Goal: Ask a question: Seek information or help from site administrators or community

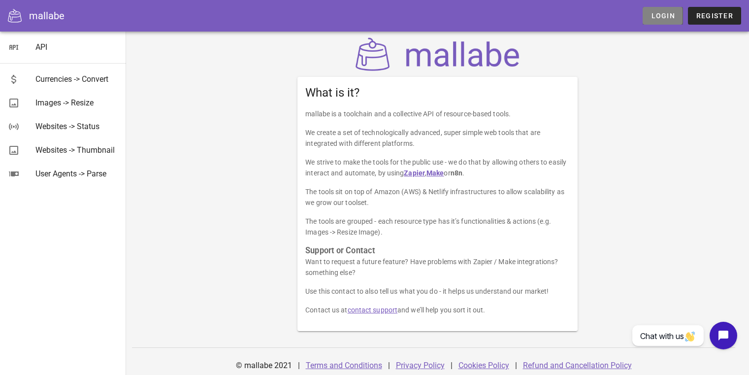
click at [661, 12] on span "Login" at bounding box center [663, 16] width 24 height 8
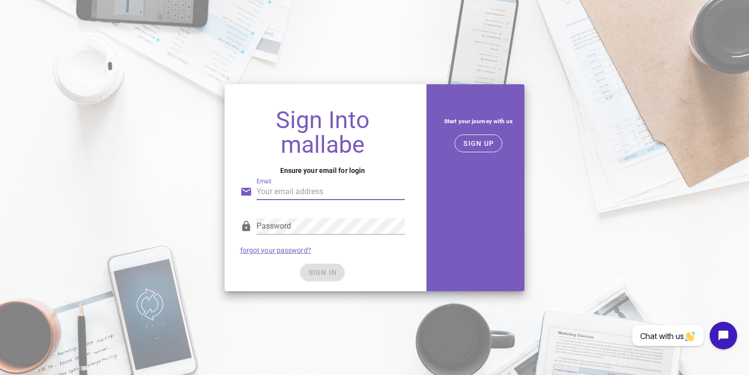
click at [273, 197] on input "Email" at bounding box center [331, 192] width 149 height 16
type input "[EMAIL_ADDRESS][DOMAIN_NAME]"
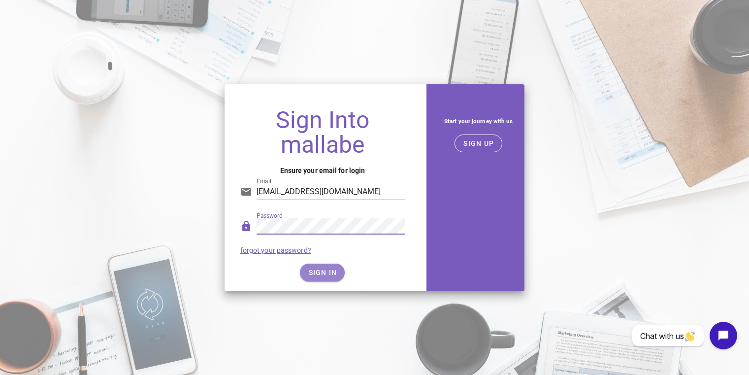
click at [331, 270] on span "SIGN IN" at bounding box center [322, 273] width 29 height 8
drag, startPoint x: 353, startPoint y: 264, endPoint x: 363, endPoint y: 238, distance: 27.9
click at [363, 238] on form "Email [EMAIL_ADDRESS][DOMAIN_NAME] Password forgot your password? SIGN IN" at bounding box center [322, 225] width 165 height 111
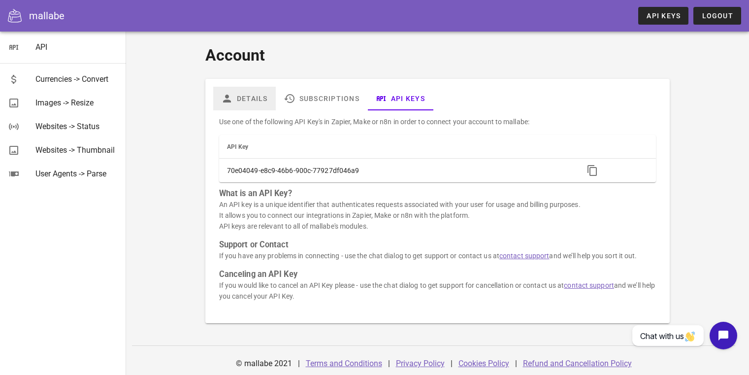
click at [253, 99] on link "Details" at bounding box center [244, 99] width 63 height 24
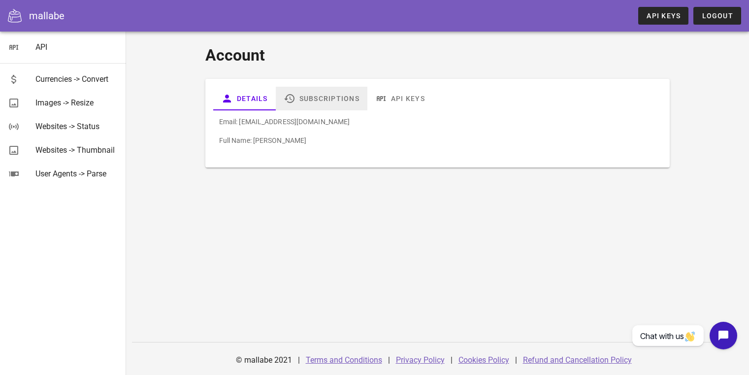
click at [327, 91] on link "Subscriptions" at bounding box center [322, 99] width 92 height 24
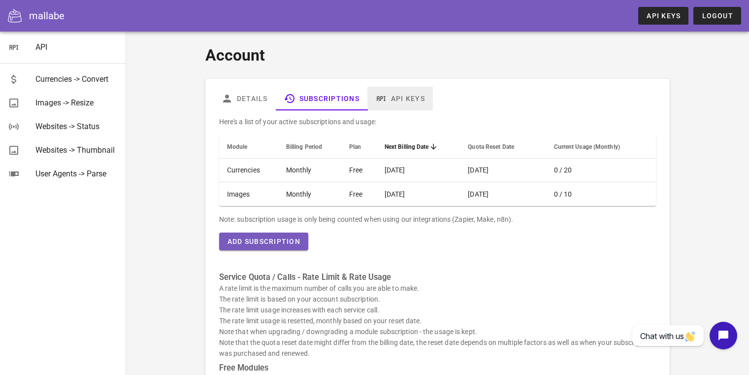
click at [394, 98] on link "API Keys" at bounding box center [401, 99] width 66 height 24
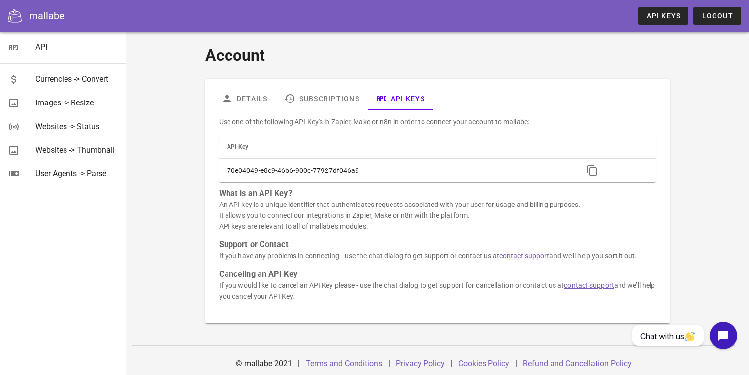
drag, startPoint x: 253, startPoint y: 275, endPoint x: 239, endPoint y: 279, distance: 14.7
click at [253, 275] on h3 "Canceling an API Key" at bounding box center [437, 274] width 437 height 11
click at [717, 333] on icon "Open chat widget" at bounding box center [724, 336] width 14 height 14
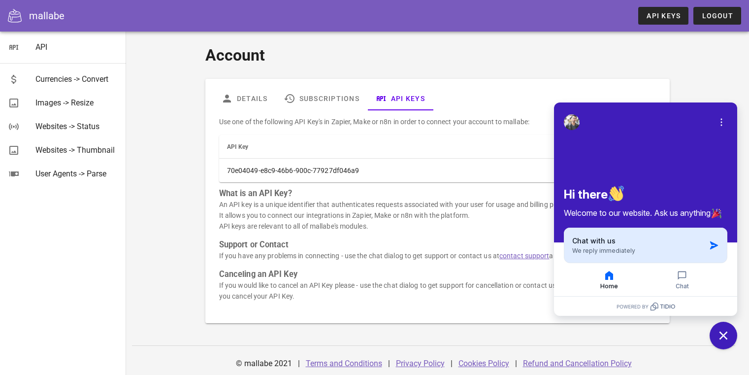
click at [629, 238] on div "Chat with us We reply immediately" at bounding box center [639, 245] width 133 height 19
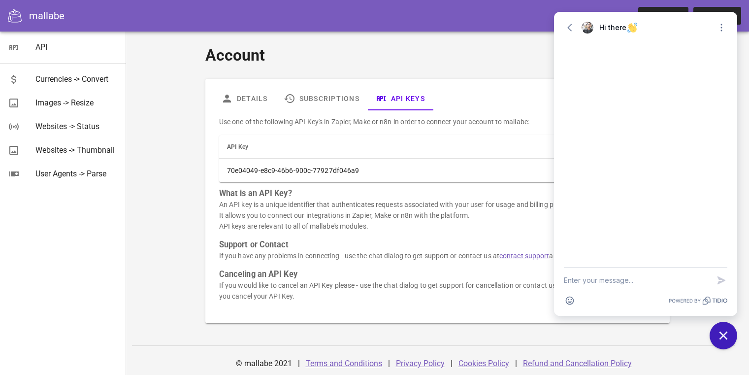
click at [631, 278] on textarea "New message" at bounding box center [637, 281] width 146 height 26
click at [645, 280] on textarea "Hi I would like to delete my account completely" at bounding box center [637, 275] width 146 height 35
click at [663, 283] on textarea "Hi I would like to delete my api keys and my account completely" at bounding box center [637, 270] width 146 height 45
type textarea "Hi I would like to delete my api keys and my account completely"
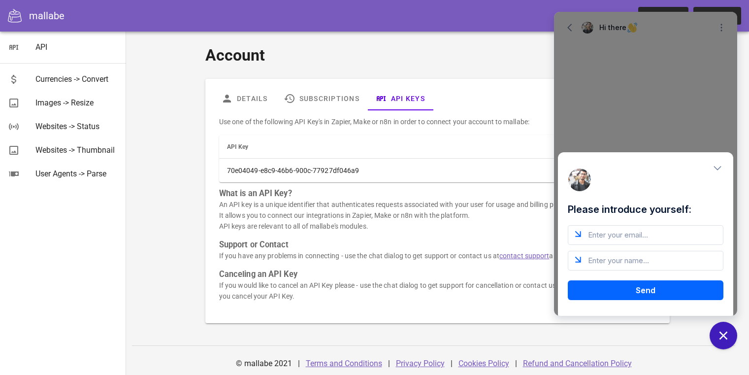
click at [615, 240] on input "email" at bounding box center [646, 235] width 156 height 20
type input "[EMAIL_ADDRESS][DOMAIN_NAME]"
click at [657, 263] on input "text" at bounding box center [646, 261] width 156 height 20
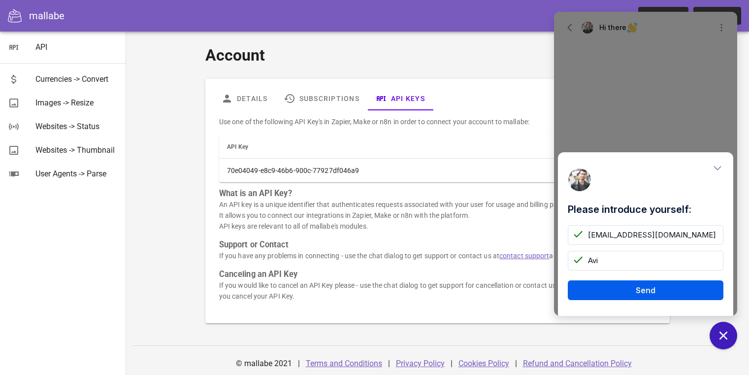
type input "Avi"
click at [661, 284] on button "Send" at bounding box center [646, 290] width 156 height 20
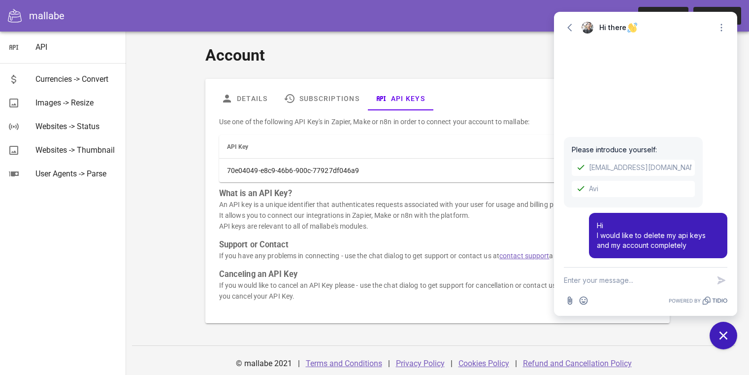
click at [570, 364] on link "Refund and Cancellation Policy" at bounding box center [577, 363] width 109 height 9
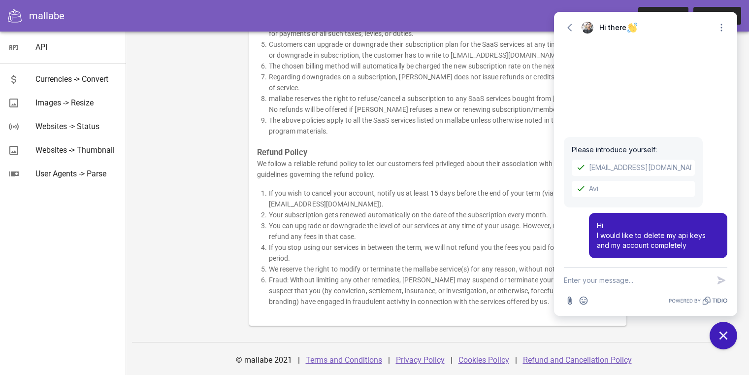
scroll to position [194, 0]
